Goal: Task Accomplishment & Management: Manage account settings

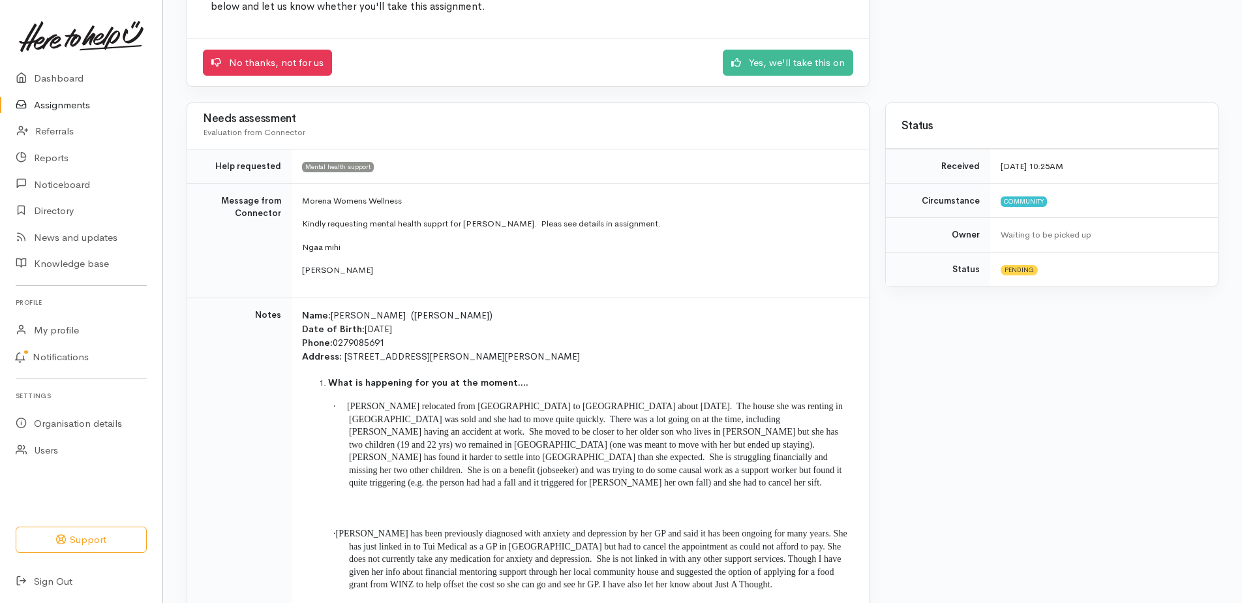
scroll to position [196, 0]
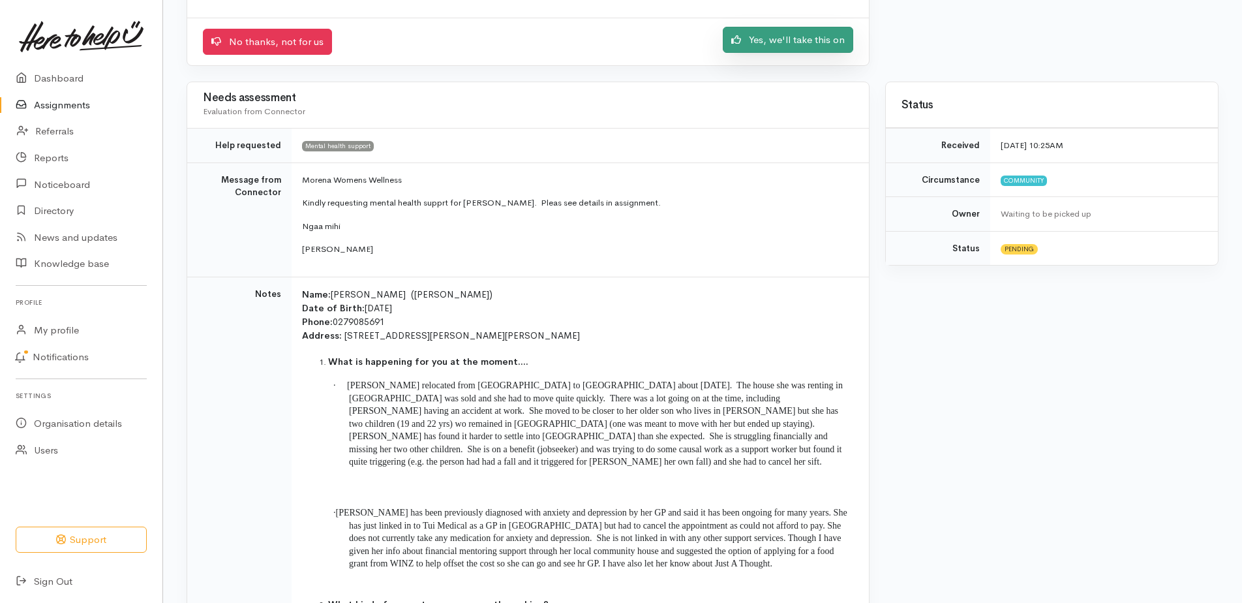
click at [762, 41] on link "Yes, we'll take this on" at bounding box center [788, 40] width 130 height 27
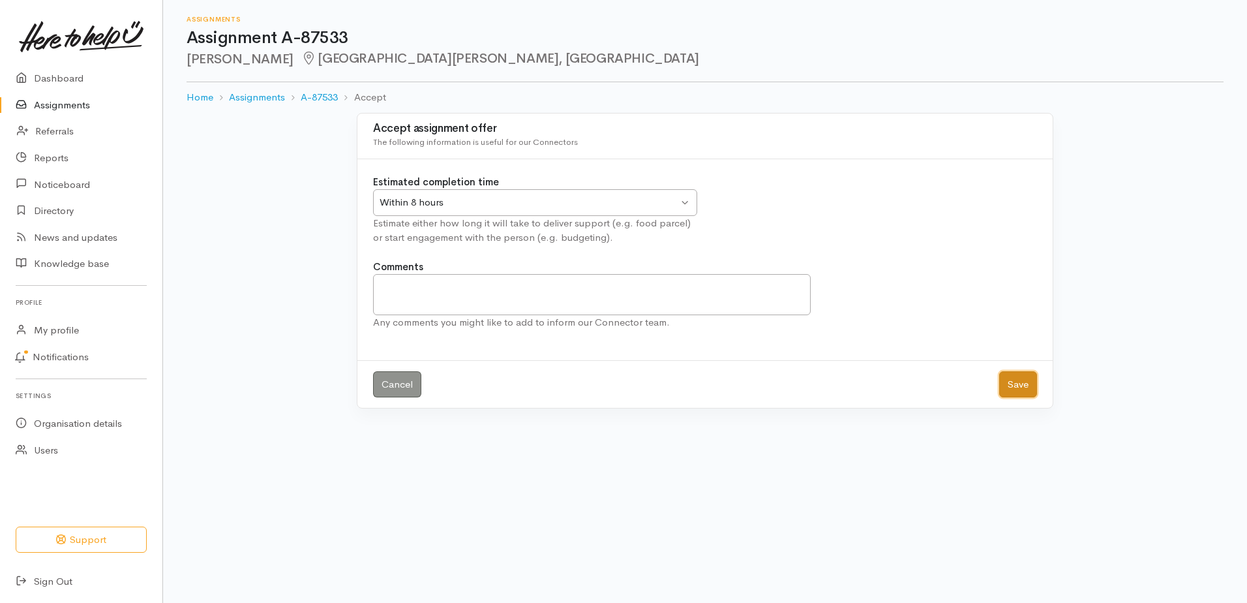
click at [1024, 387] on button "Save" at bounding box center [1018, 384] width 38 height 27
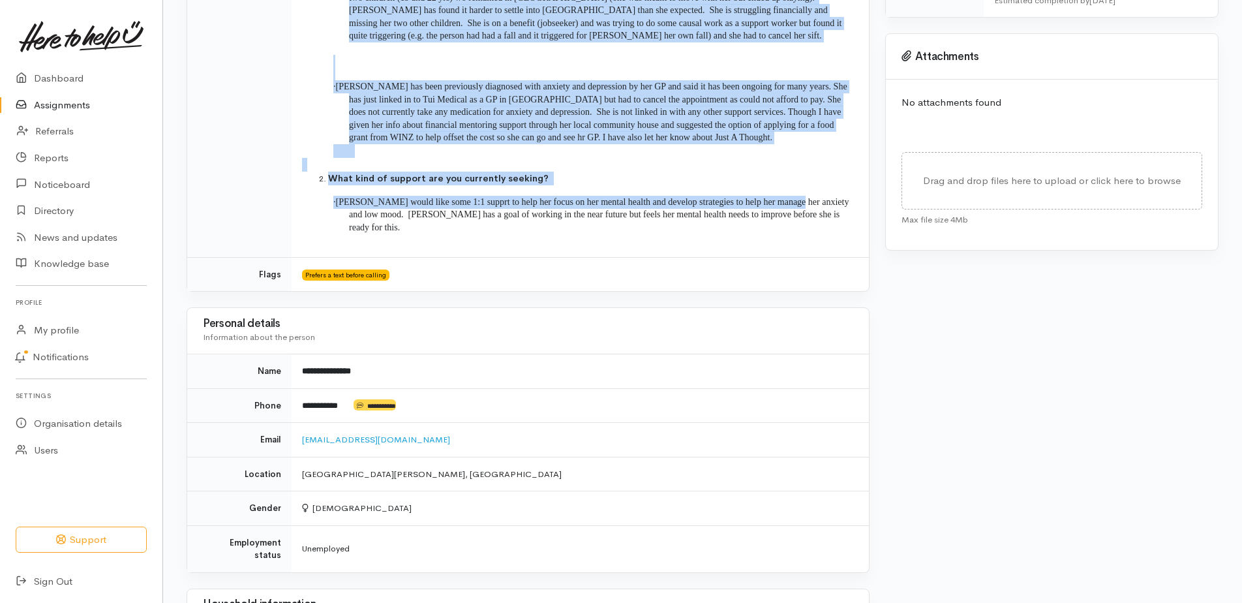
scroll to position [522, 0]
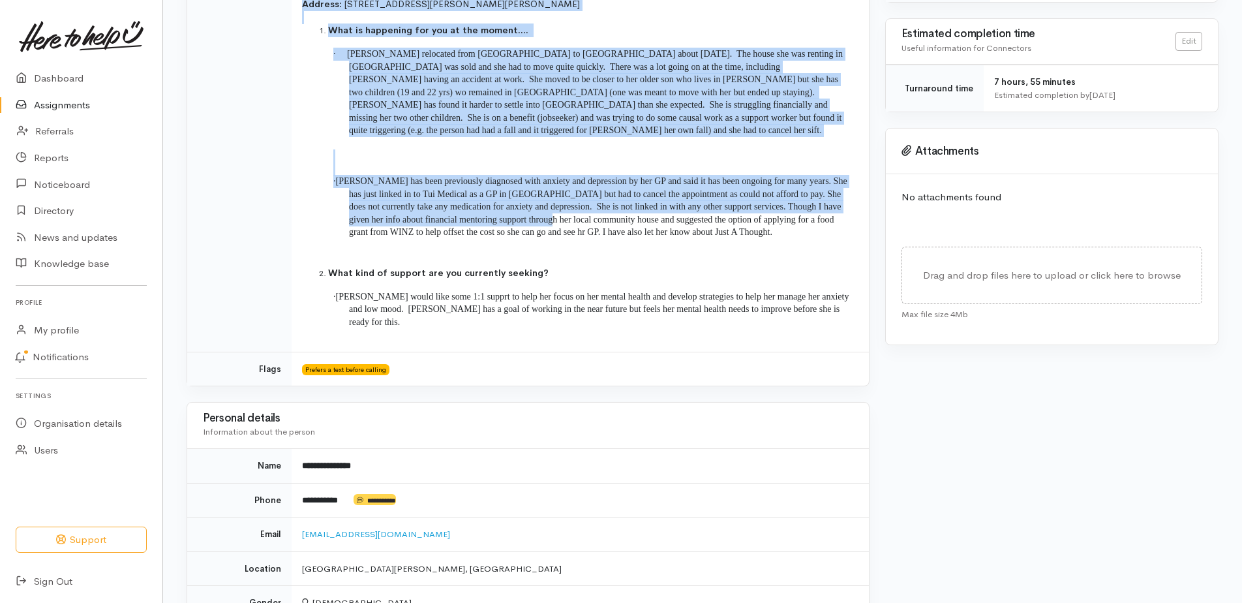
drag, startPoint x: 304, startPoint y: 214, endPoint x: 329, endPoint y: 231, distance: 30.6
click at [329, 231] on td "Name: Suzanne Hancock (Sue) Date of Birth: 31/10/1966 Phone: 0279085691 Address…" at bounding box center [580, 148] width 577 height 406
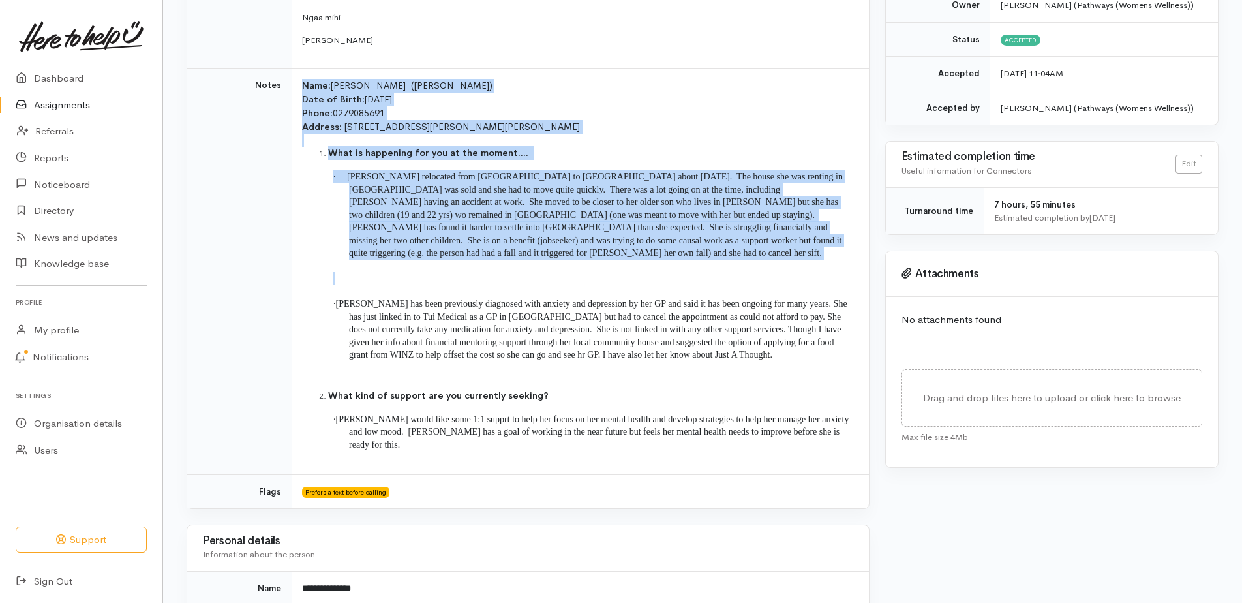
click at [330, 230] on td "Name: Suzanne Hancock (Sue) Date of Birth: 31/10/1966 Phone: 0279085691 Address…" at bounding box center [580, 271] width 577 height 406
click at [609, 234] on span "Sue relocated from Tauranga to Hamilton about four months ago. The house she wa…" at bounding box center [595, 215] width 496 height 86
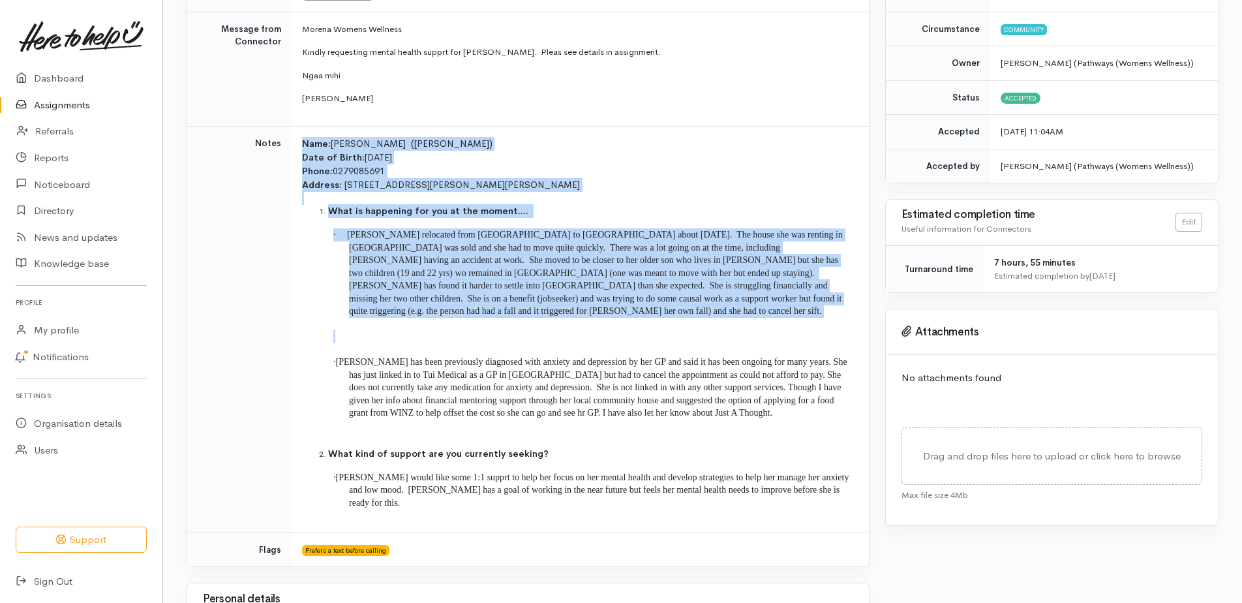
scroll to position [65, 0]
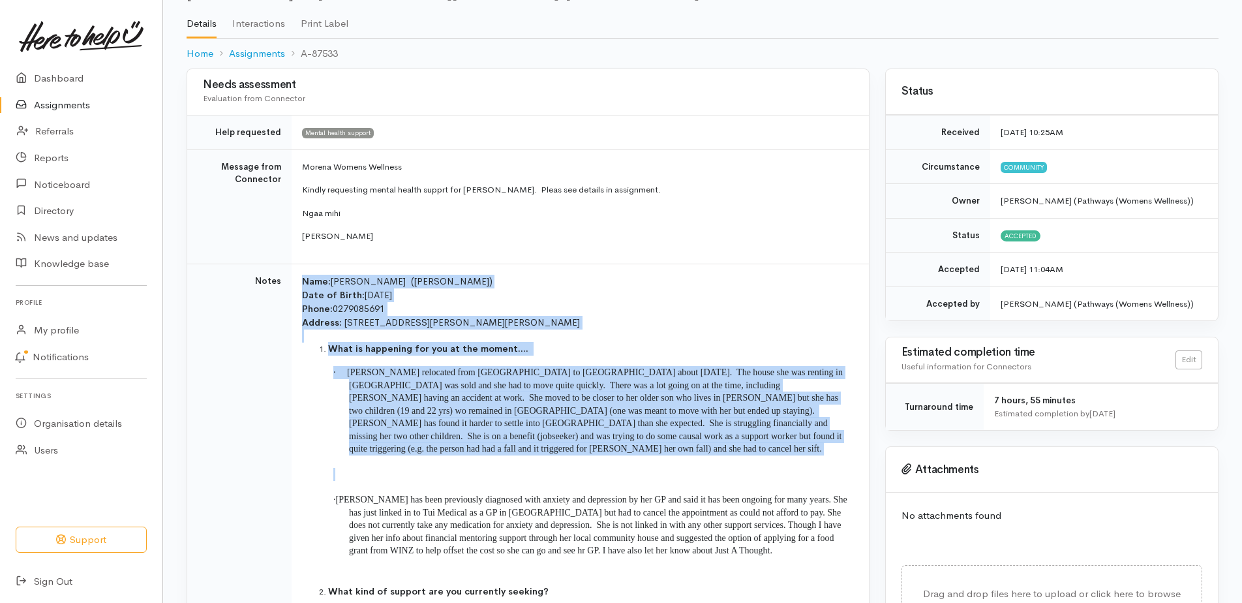
click at [718, 317] on p "Address: 65A Mears Road, Saint Andrews, Hamilton" at bounding box center [577, 323] width 551 height 14
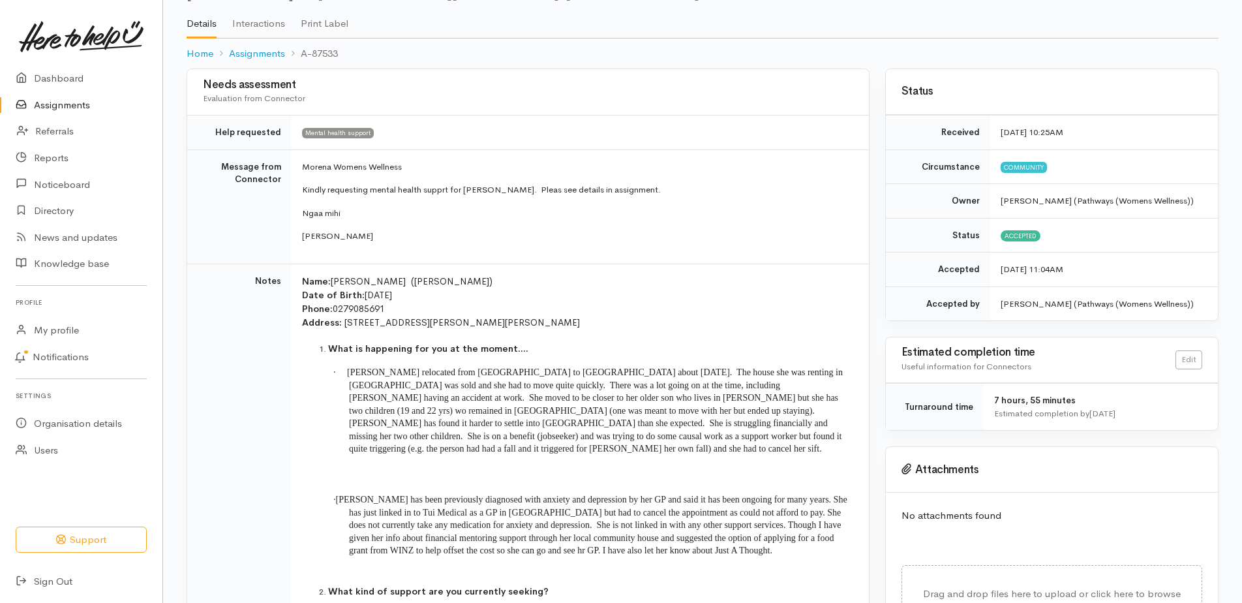
scroll to position [0, 0]
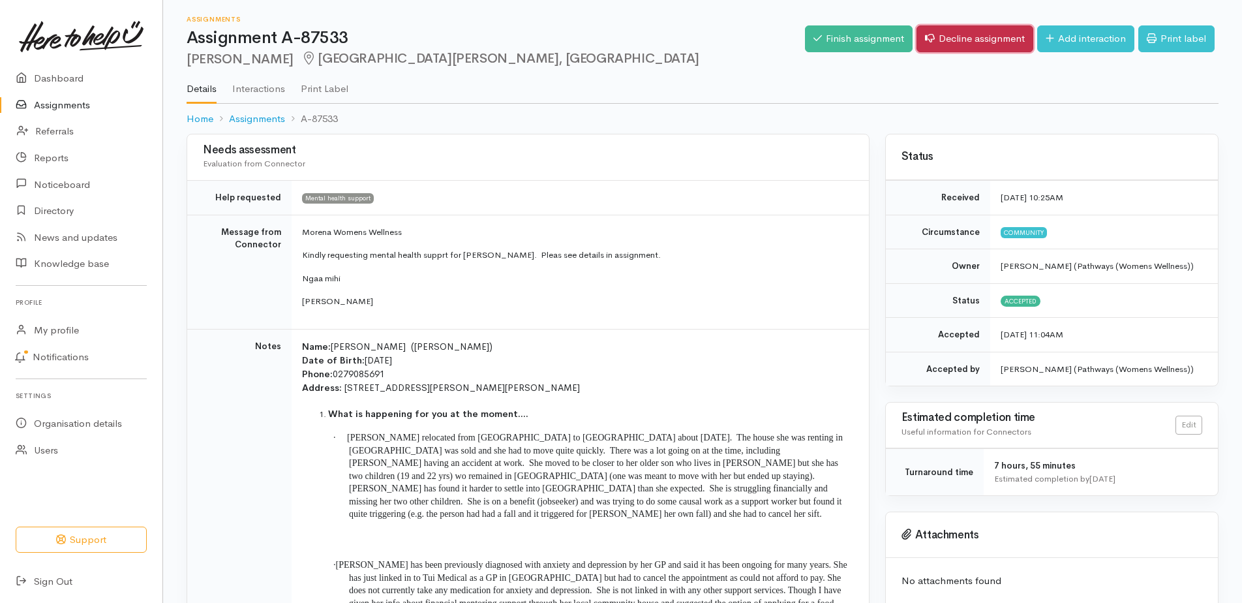
click at [1003, 46] on link "Decline assignment" at bounding box center [975, 38] width 117 height 27
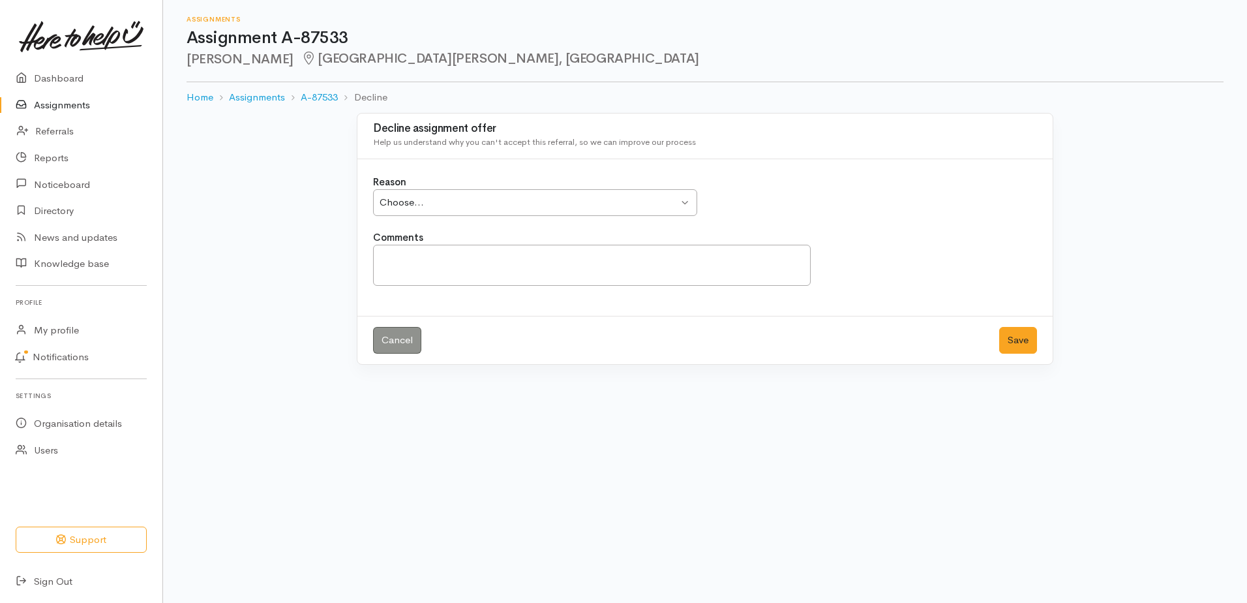
click at [583, 195] on div "Choose..." at bounding box center [529, 202] width 299 height 15
click at [461, 260] on textarea "Comments" at bounding box center [592, 265] width 438 height 41
type textarea "I cannot understand what she is writing. It is in another language."
click at [1023, 344] on button "Save" at bounding box center [1018, 340] width 38 height 27
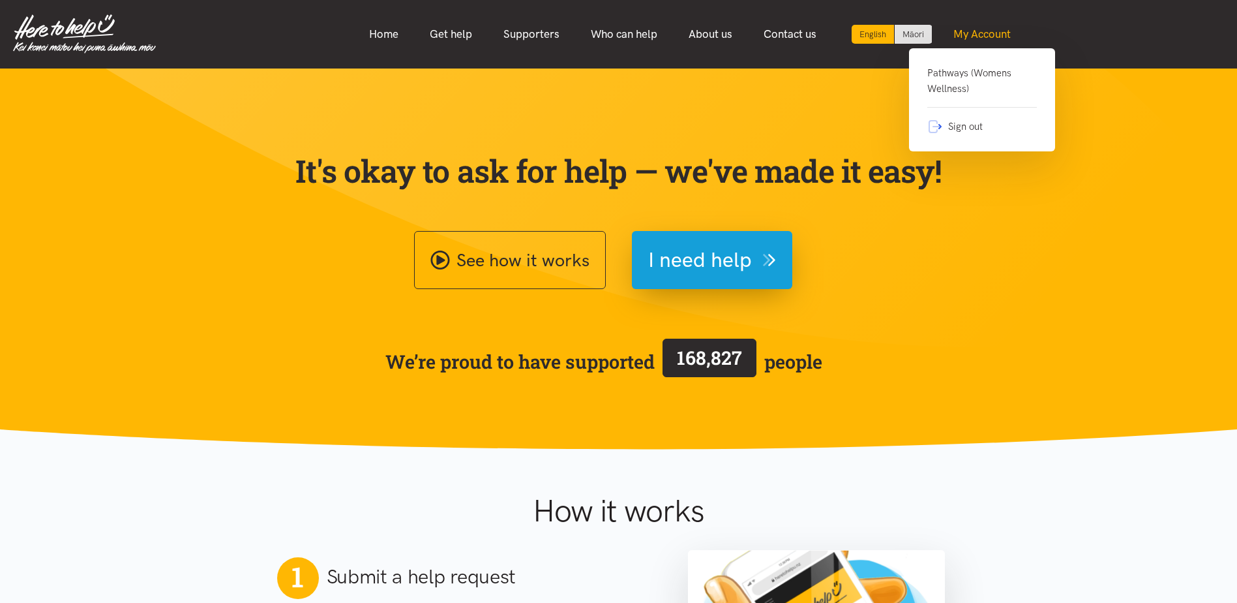
click at [974, 35] on link "My Account" at bounding box center [982, 34] width 89 height 28
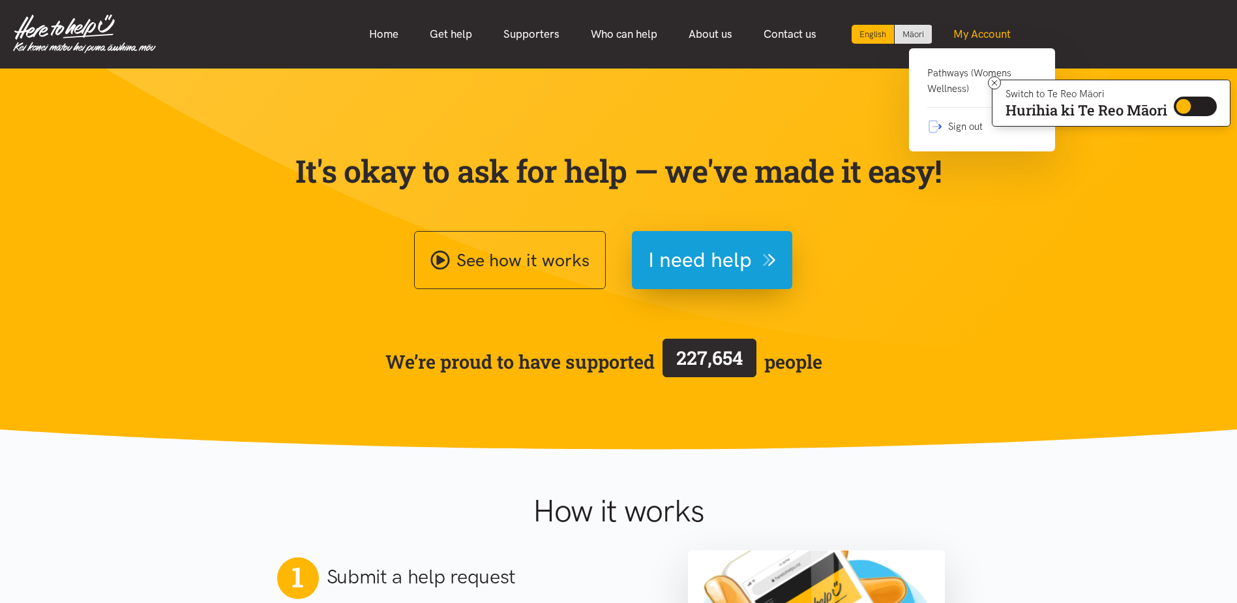
click at [989, 31] on link "My Account" at bounding box center [982, 34] width 89 height 28
click at [958, 80] on link "Pathways (Womens Wellness)" at bounding box center [983, 86] width 110 height 42
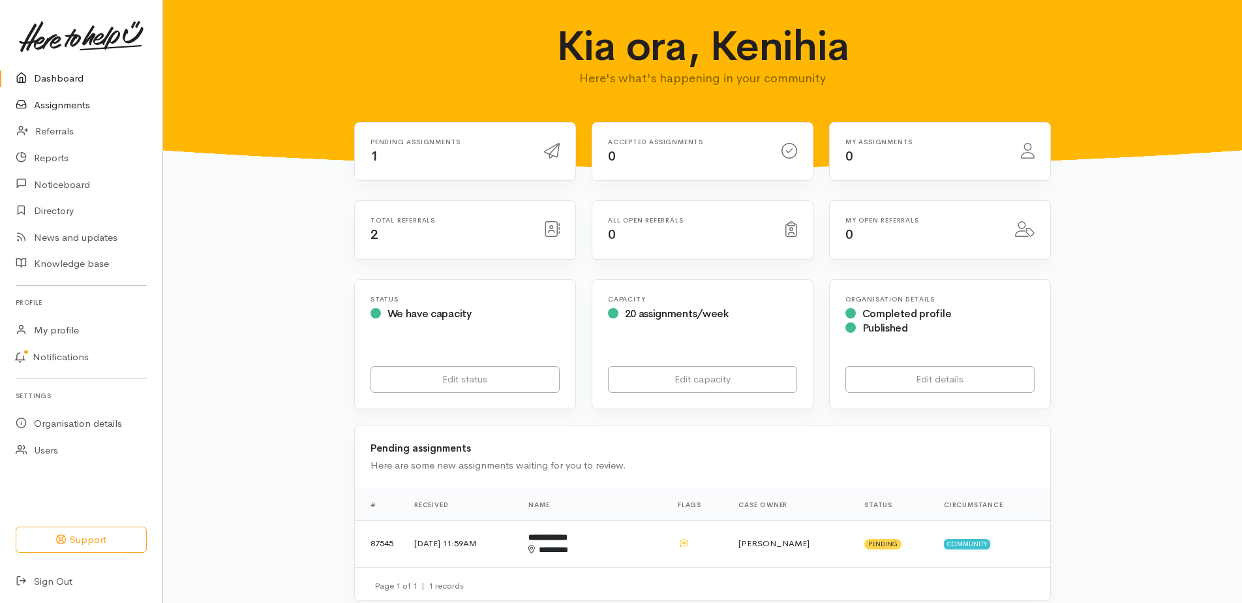
click at [104, 95] on link "Assignments" at bounding box center [81, 105] width 162 height 27
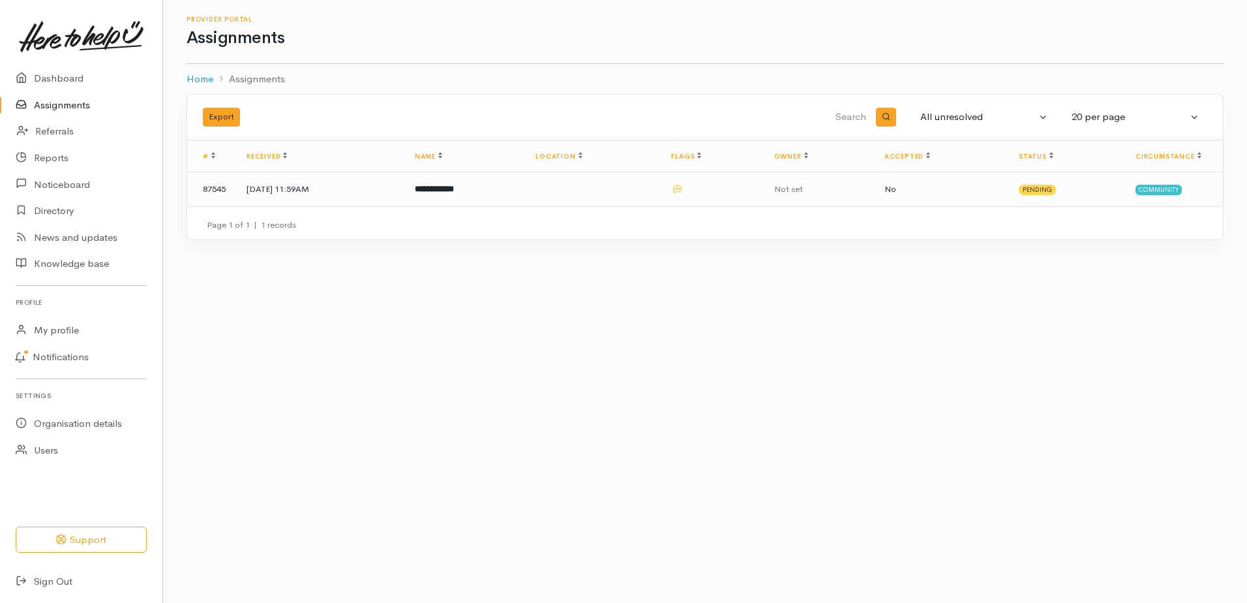
click at [454, 189] on b "**********" at bounding box center [434, 189] width 39 height 8
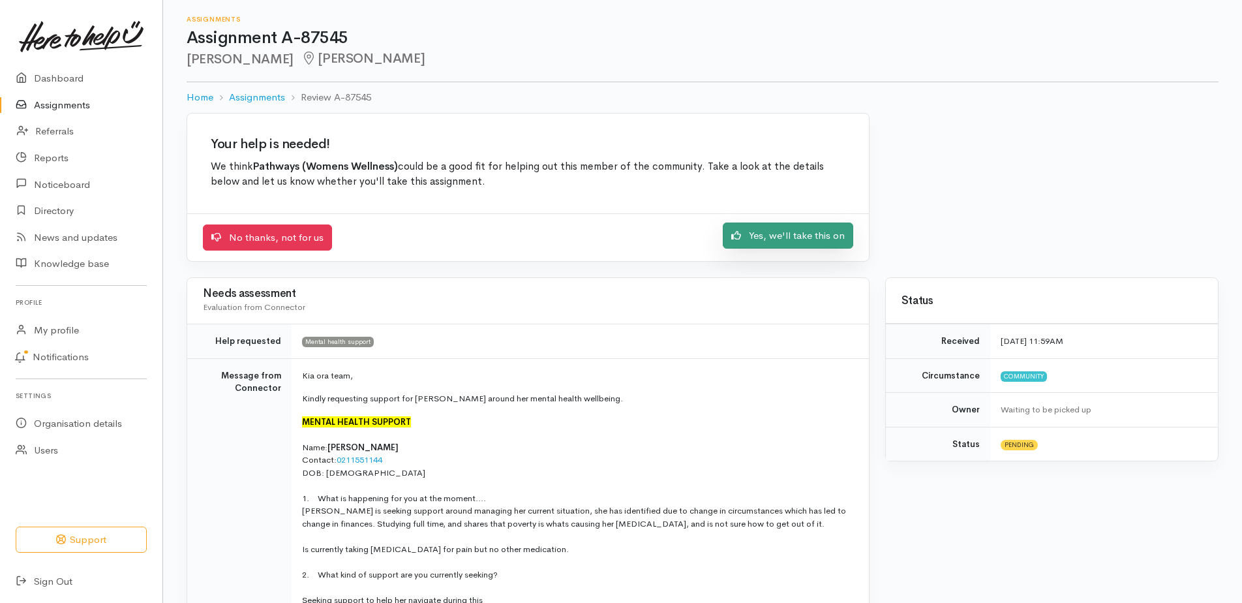
click at [773, 240] on link "Yes, we'll take this on" at bounding box center [788, 235] width 130 height 27
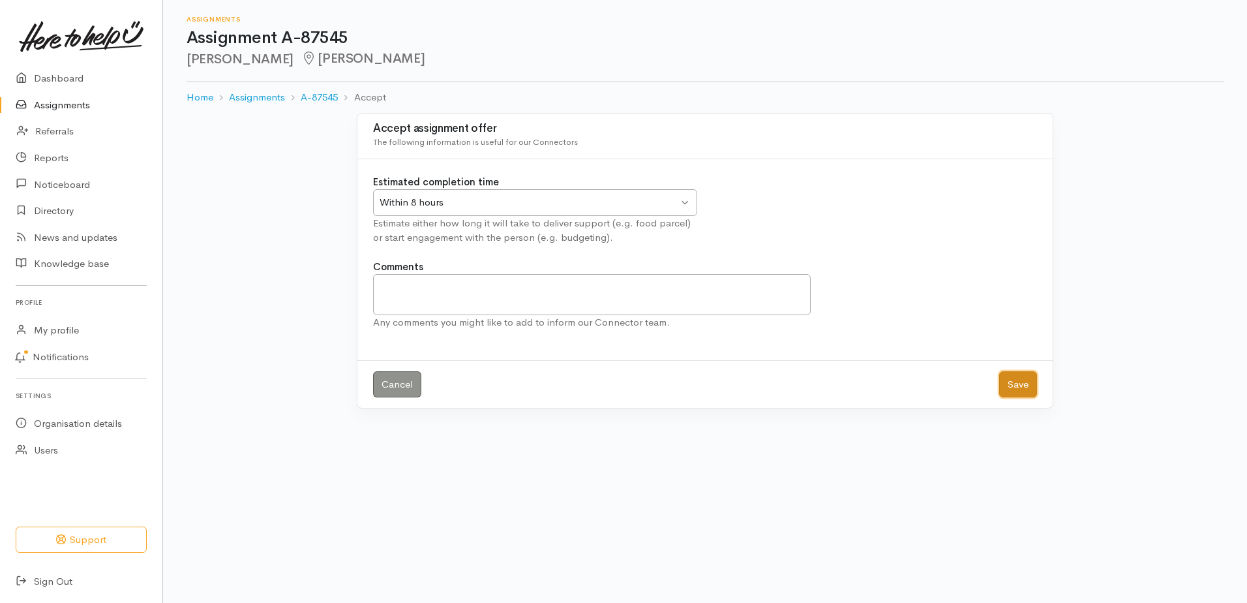
click at [1016, 383] on button "Save" at bounding box center [1018, 384] width 38 height 27
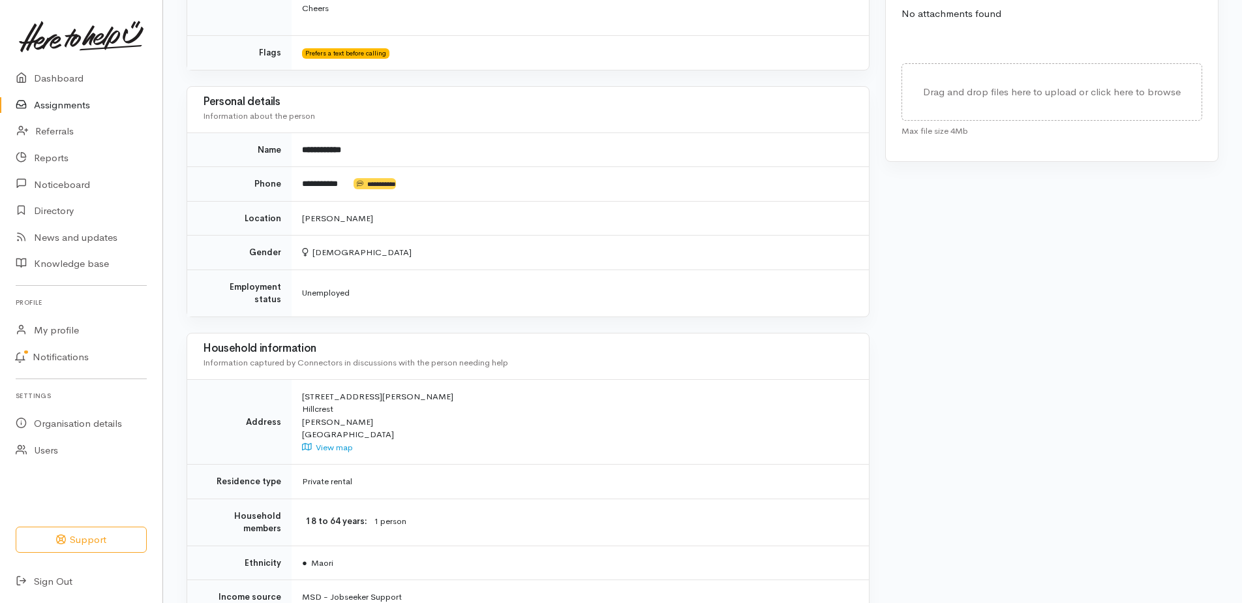
scroll to position [698, 0]
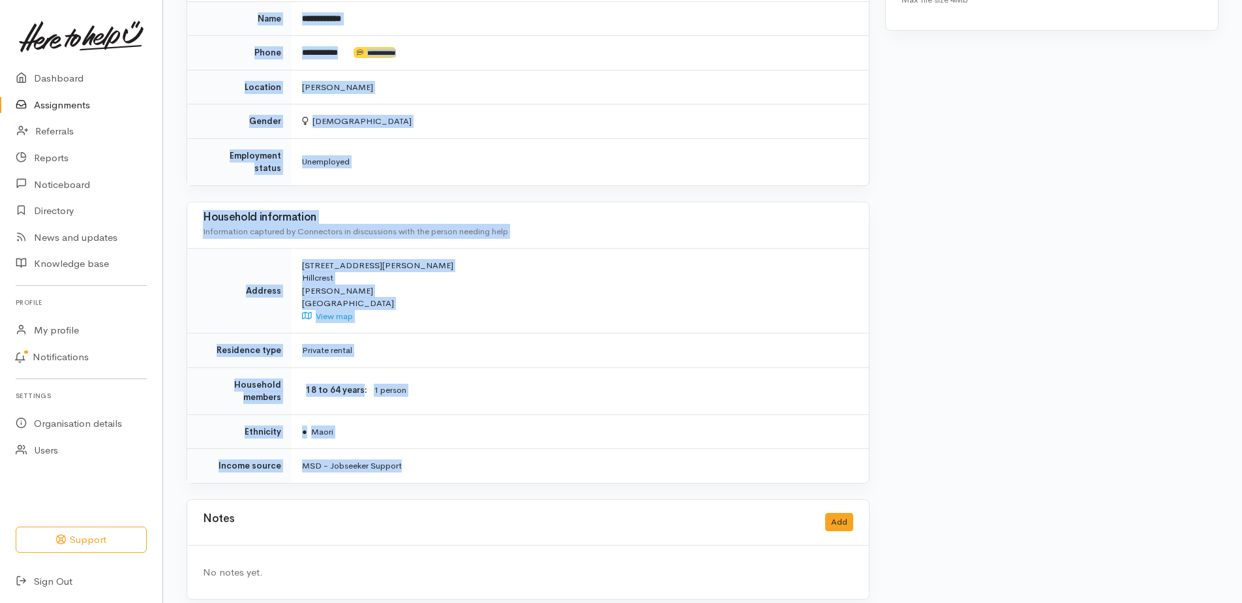
drag, startPoint x: 224, startPoint y: 101, endPoint x: 484, endPoint y: 467, distance: 448.7
click at [484, 467] on div "Needs assessment Evaluation from Connector Help requested Mental health support…" at bounding box center [528, 25] width 699 height 1179
copy div "Message from Connector Kia ora team, Kindly requesting support for Jodie around…"
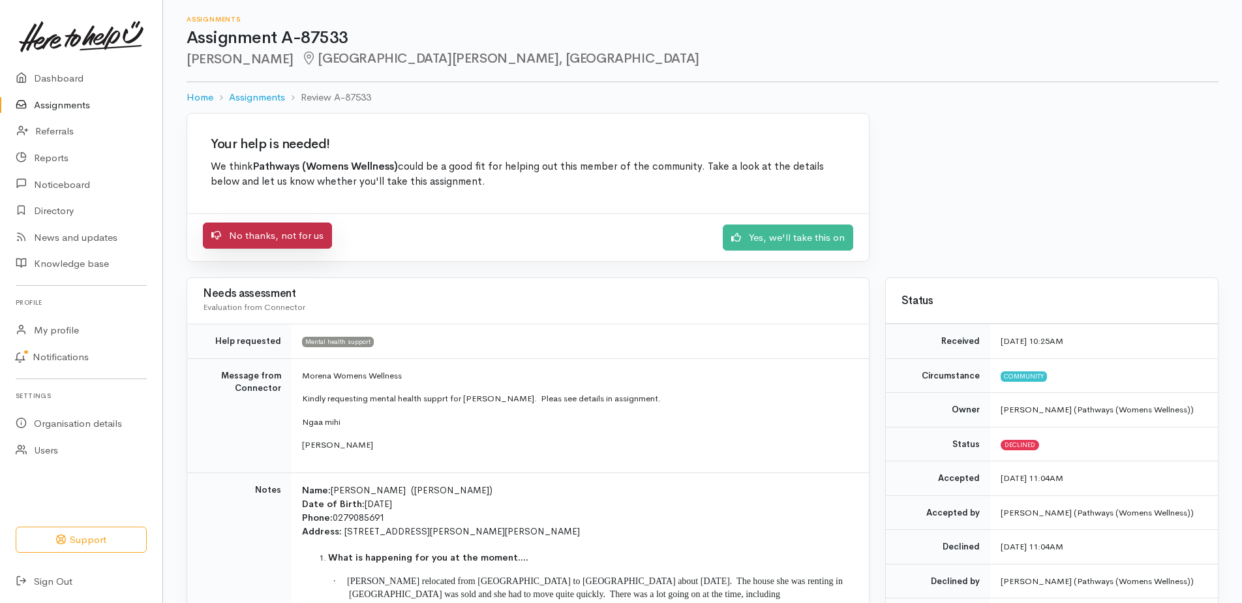
click at [289, 235] on link "No thanks, not for us" at bounding box center [267, 235] width 129 height 27
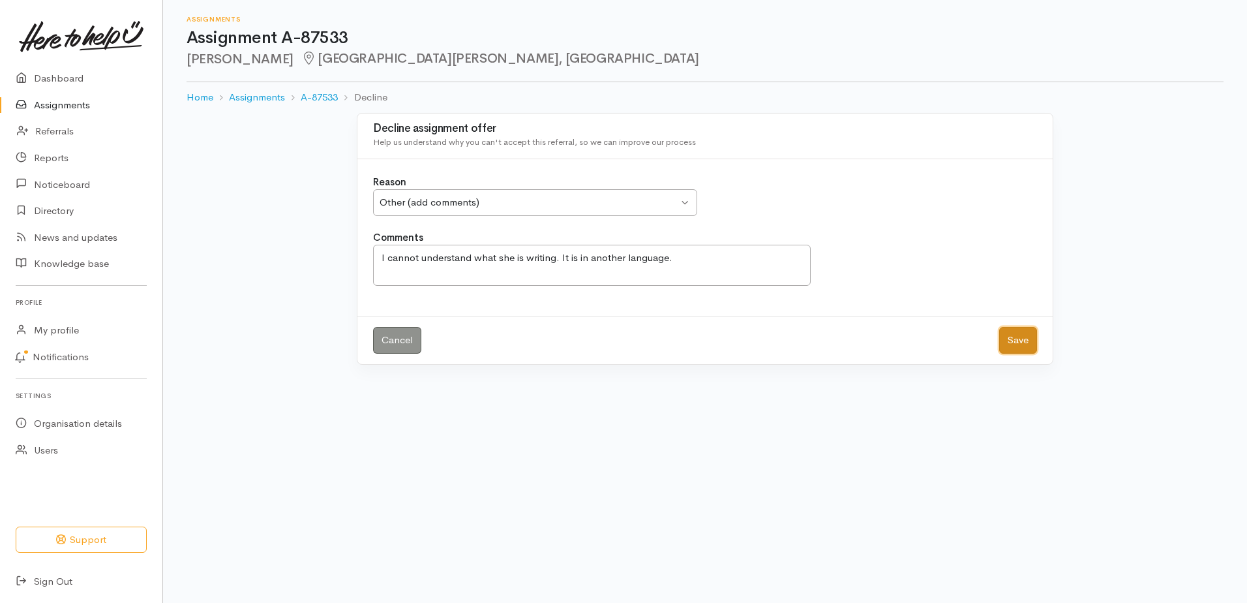
click at [1008, 342] on button "Save" at bounding box center [1018, 340] width 38 height 27
click at [76, 101] on link "Assignments" at bounding box center [81, 105] width 162 height 27
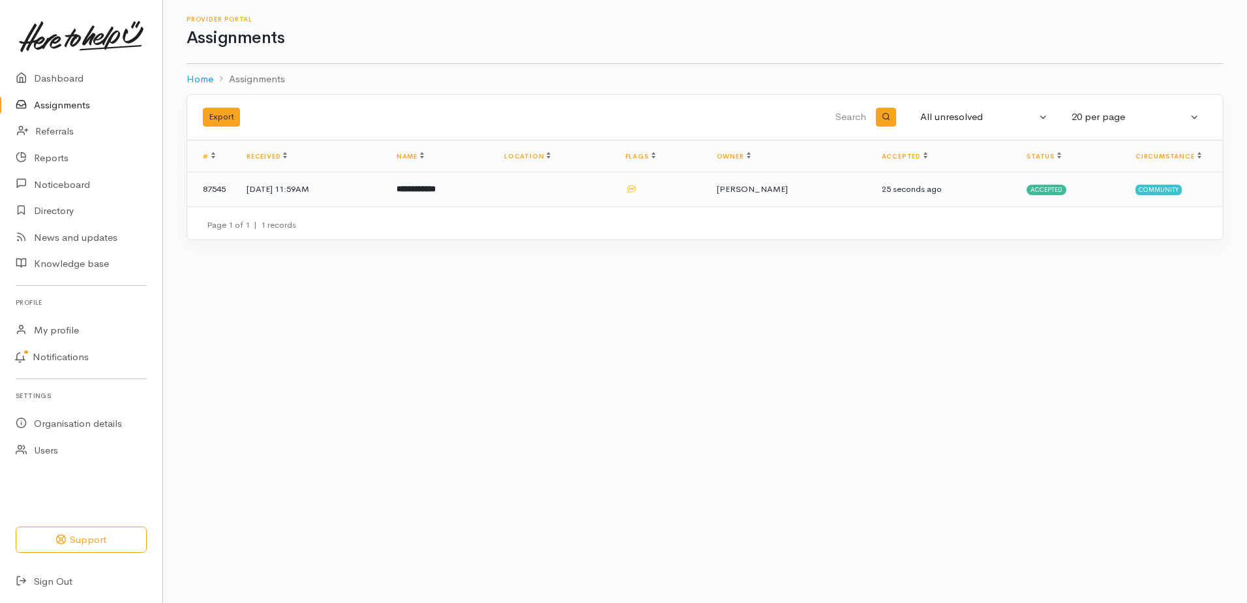
click at [316, 185] on td "12 Aug 2025, 11:59AM" at bounding box center [311, 189] width 150 height 34
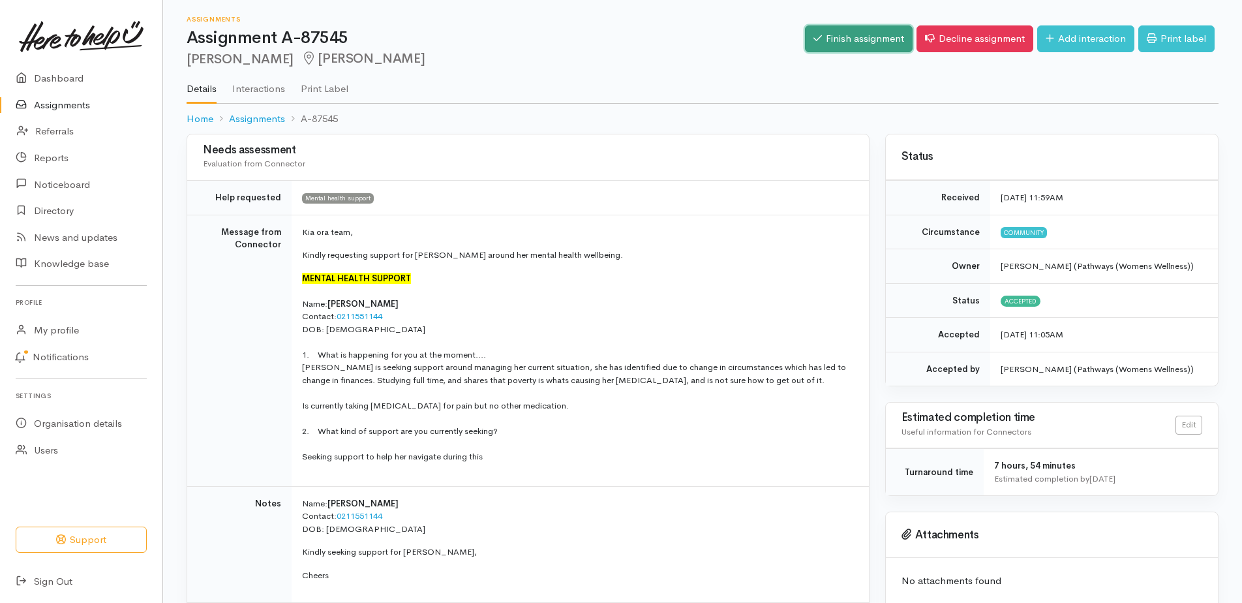
click at [870, 38] on link "Finish assignment" at bounding box center [859, 38] width 108 height 27
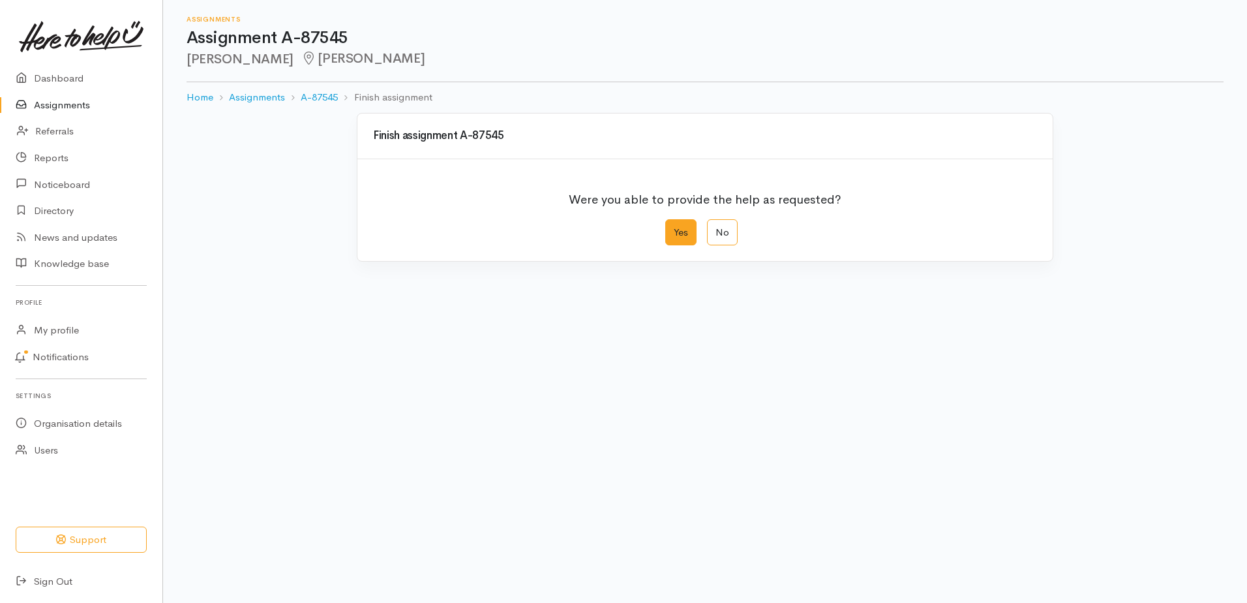
click at [682, 234] on label "Yes" at bounding box center [680, 232] width 31 height 27
click at [674, 228] on input "Yes" at bounding box center [669, 223] width 8 height 8
radio input "true"
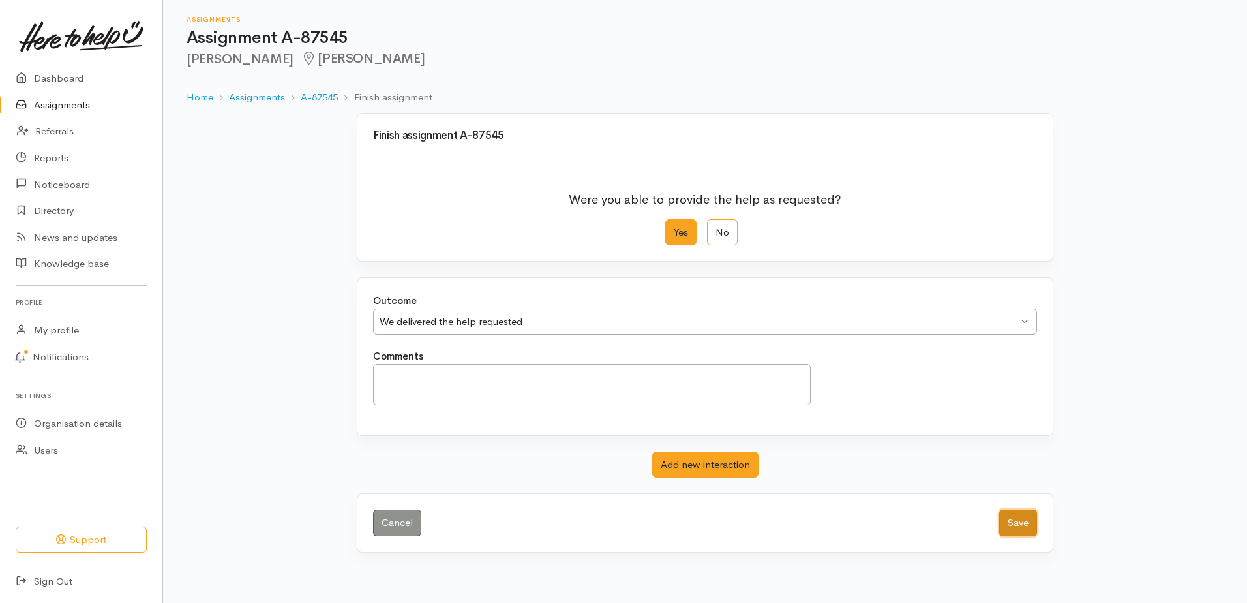
click at [1005, 524] on button "Save" at bounding box center [1018, 522] width 38 height 27
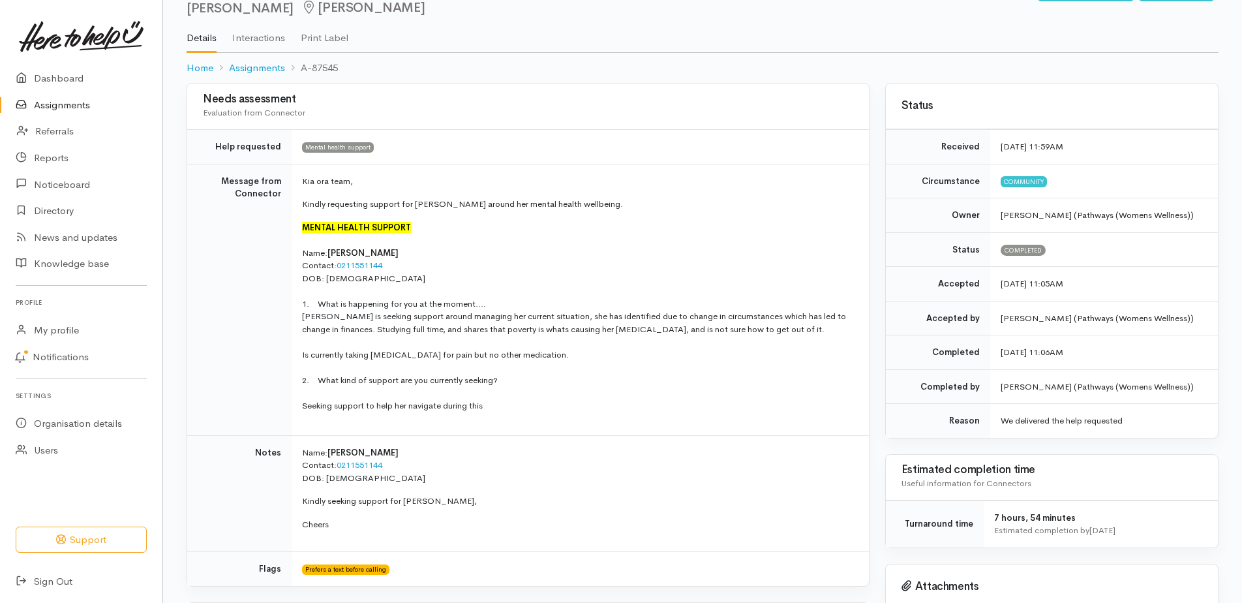
scroll to position [46, 0]
